Goal: Submit feedback/report problem

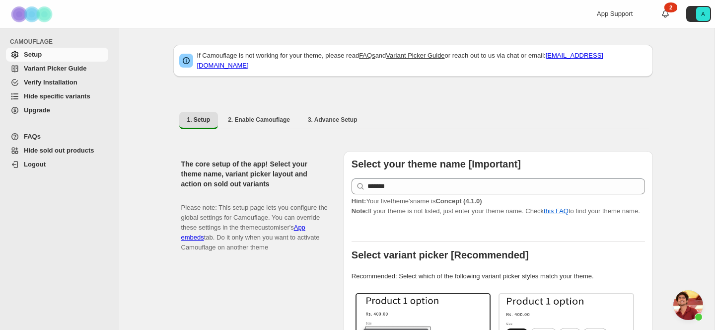
select select "*******"
click at [701, 316] on span "Open chat" at bounding box center [699, 317] width 8 height 8
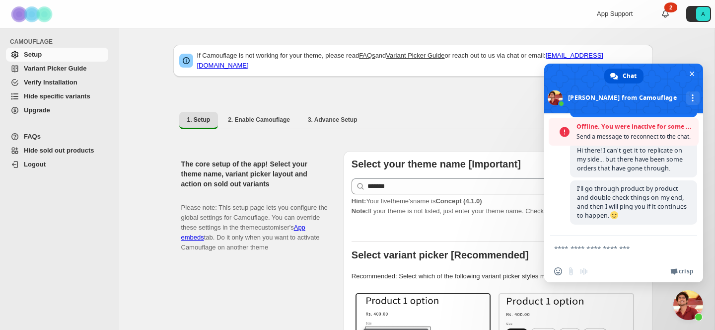
scroll to position [5106, 0]
click at [693, 309] on span "Close chat" at bounding box center [688, 305] width 30 height 30
